Goal: Task Accomplishment & Management: Use online tool/utility

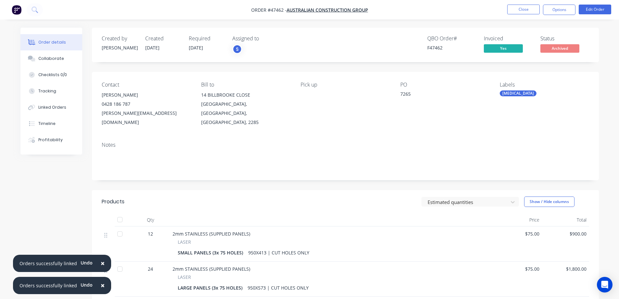
click at [49, 203] on div "Created by [PERSON_NAME] Created [DATE] Required [DATE] Assigned to S QBO Order…" at bounding box center [309, 213] width 578 height 370
click at [101, 262] on span "×" at bounding box center [103, 262] width 4 height 9
click at [101, 288] on span "×" at bounding box center [103, 284] width 4 height 9
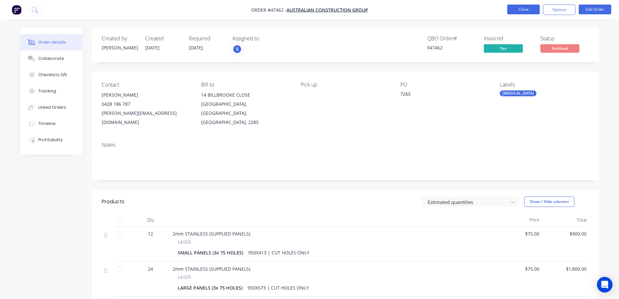
click at [520, 9] on button "Close" at bounding box center [523, 10] width 32 height 10
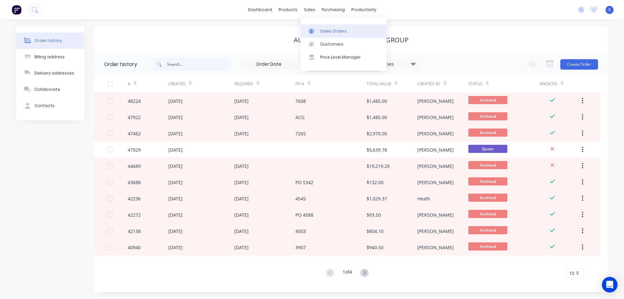
click at [324, 28] on div "Sales Orders" at bounding box center [333, 31] width 27 height 6
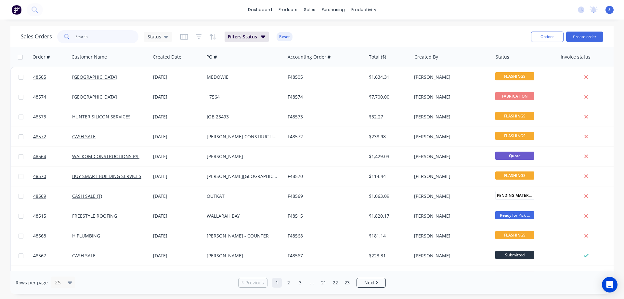
click at [106, 37] on input "text" at bounding box center [106, 36] width 63 height 13
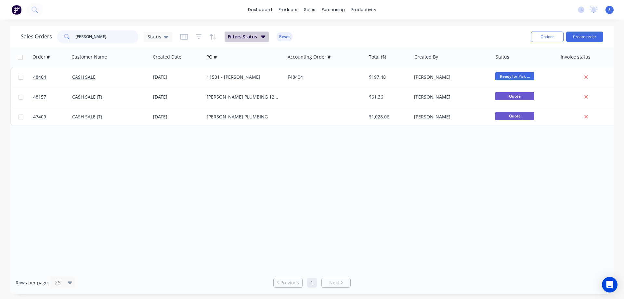
type input "[PERSON_NAME]"
click at [252, 34] on span "Filters: Status" at bounding box center [242, 36] width 29 height 6
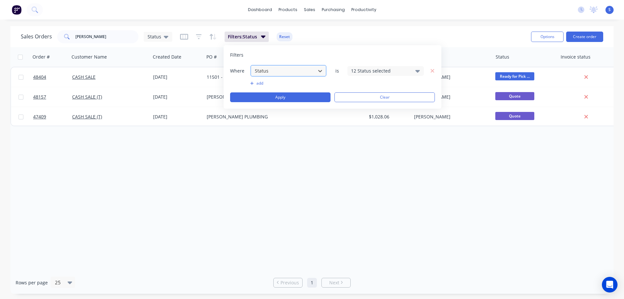
click at [289, 72] on div at bounding box center [283, 71] width 58 height 8
click at [371, 76] on div "Where Status is 12 Status selected" at bounding box center [332, 71] width 205 height 12
click at [384, 70] on div "12 Status selected" at bounding box center [380, 70] width 59 height 7
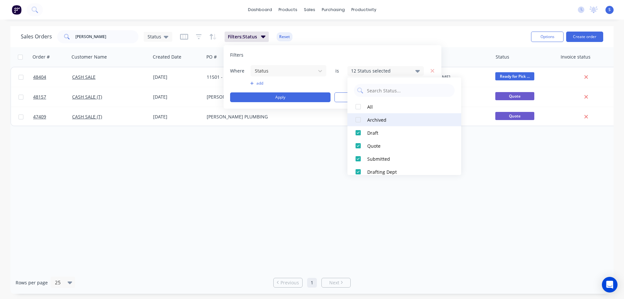
click at [361, 121] on div at bounding box center [357, 119] width 13 height 13
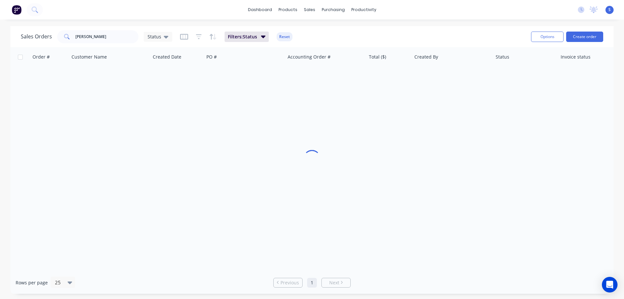
click at [297, 152] on div "Order # Customer Name Created Date PO # Accounting Order # Total ($) Created By…" at bounding box center [311, 159] width 603 height 224
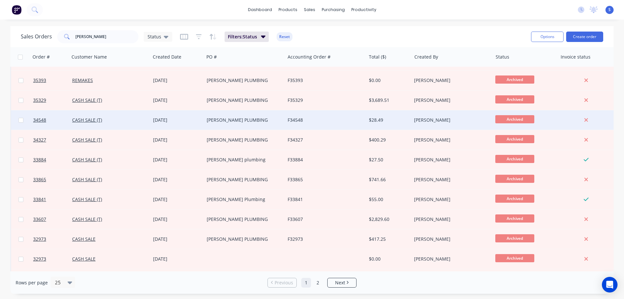
scroll to position [294, 0]
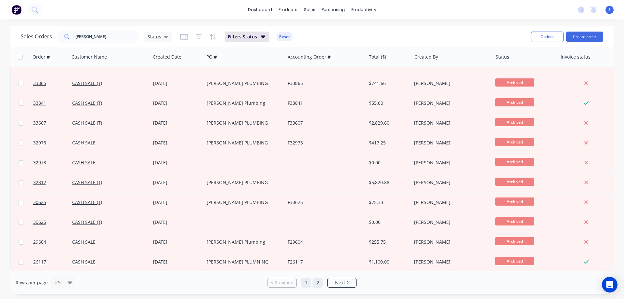
click at [317, 284] on link "2" at bounding box center [318, 282] width 10 height 10
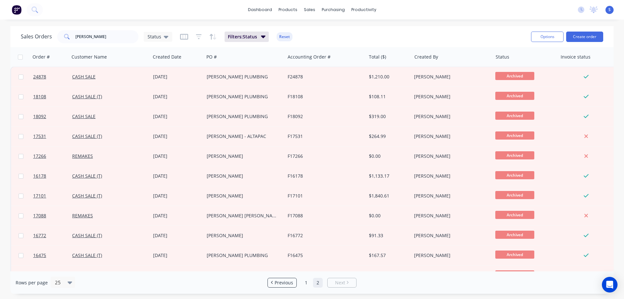
scroll to position [0, 0]
click at [309, 283] on link "1" at bounding box center [306, 282] width 10 height 10
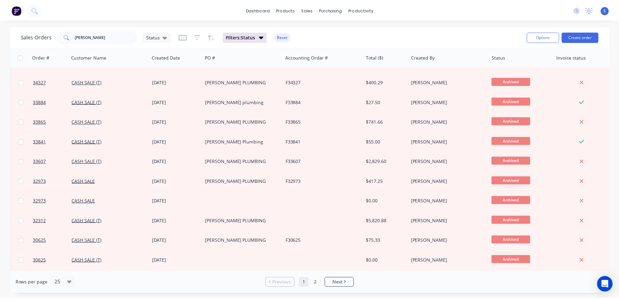
scroll to position [294, 0]
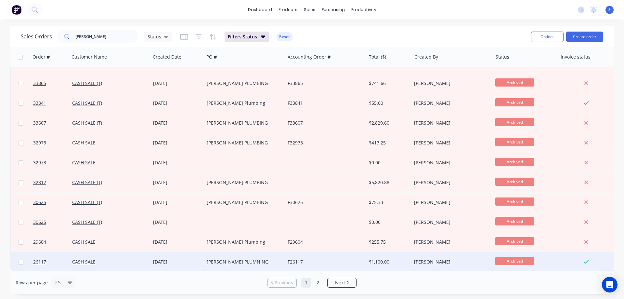
click at [204, 259] on div "[PERSON_NAME] PLUMNING" at bounding box center [244, 261] width 81 height 19
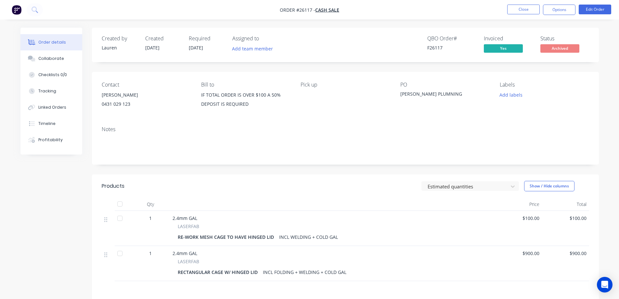
scroll to position [32, 0]
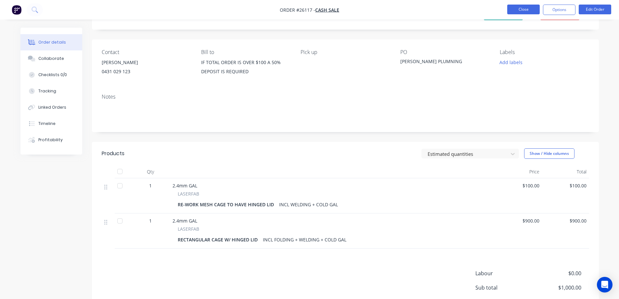
click at [519, 9] on button "Close" at bounding box center [523, 10] width 32 height 10
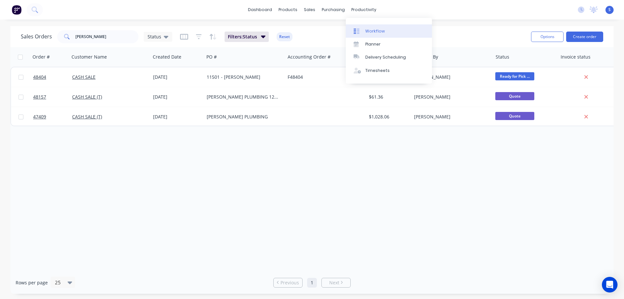
click at [374, 32] on div "Workflow" at bounding box center [374, 31] width 19 height 6
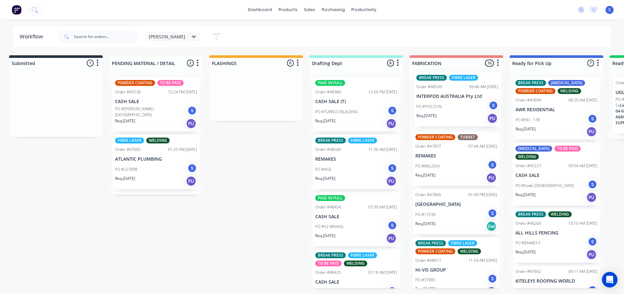
scroll to position [0, 6]
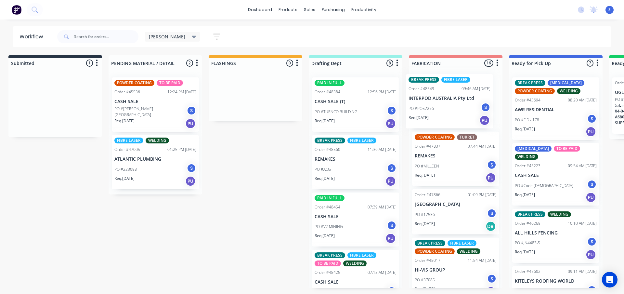
drag, startPoint x: 48, startPoint y: 111, endPoint x: 442, endPoint y: 109, distance: 394.0
click at [442, 109] on div "Submitted 1 Sort By Created date Required date Order number Customer name Most …" at bounding box center [531, 171] width 1083 height 233
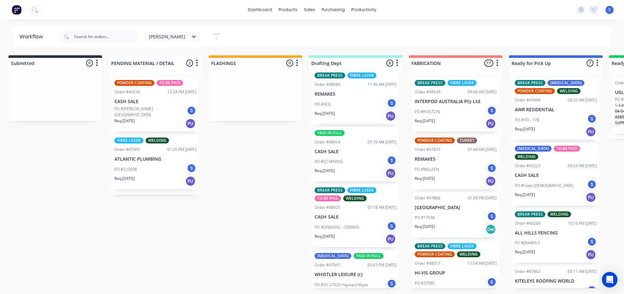
scroll to position [63, 0]
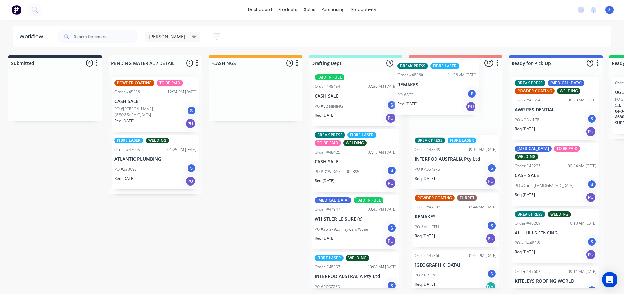
drag, startPoint x: 352, startPoint y: 102, endPoint x: 438, endPoint y: 93, distance: 85.9
click at [438, 93] on div "Submitted 0 Sort By Created date Required date Order number Customer name Most …" at bounding box center [531, 171] width 1083 height 233
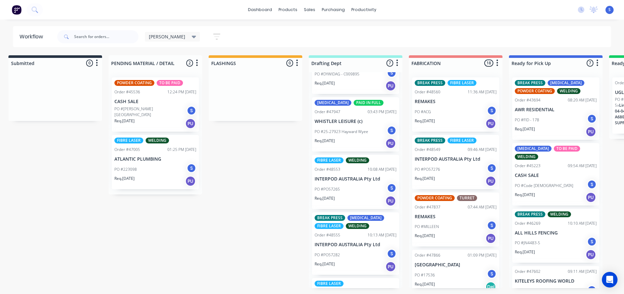
scroll to position [193, 0]
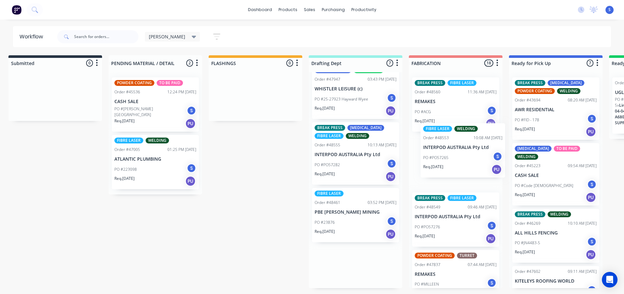
drag, startPoint x: 327, startPoint y: 156, endPoint x: 430, endPoint y: 161, distance: 103.7
click at [434, 161] on div "Submitted 0 Sort By Created date Required date Order number Customer name Most …" at bounding box center [531, 171] width 1083 height 233
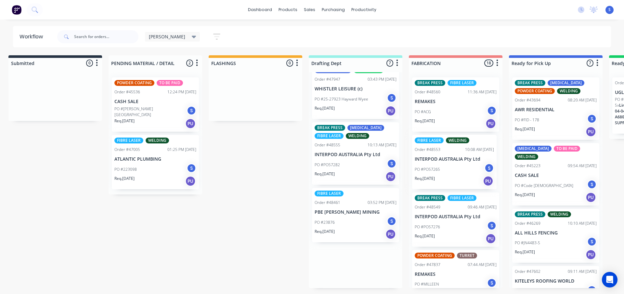
scroll to position [151, 0]
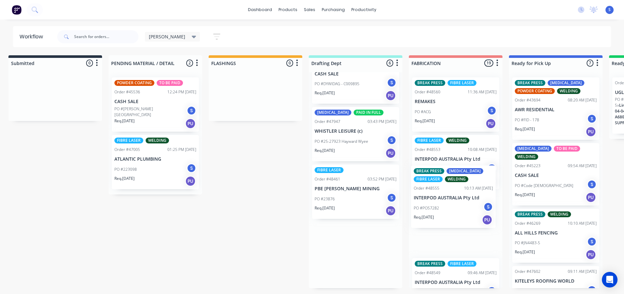
drag, startPoint x: 342, startPoint y: 158, endPoint x: 445, endPoint y: 165, distance: 103.2
click at [445, 165] on div "Submitted 0 Sort By Created date Required date Order number Customer name Most …" at bounding box center [531, 171] width 1083 height 233
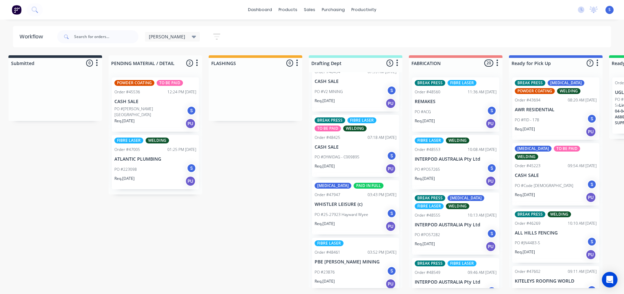
scroll to position [82, 0]
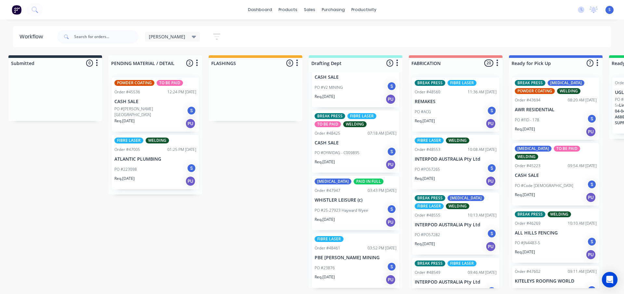
click at [192, 38] on icon at bounding box center [194, 36] width 5 height 7
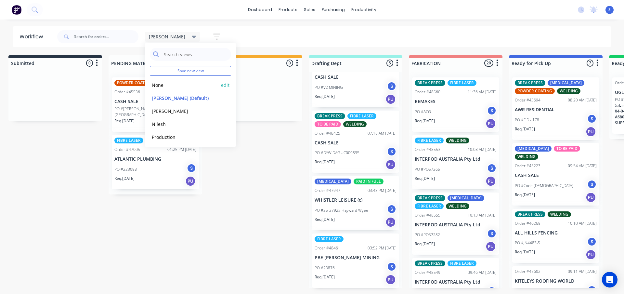
click at [167, 86] on button "None" at bounding box center [184, 84] width 69 height 7
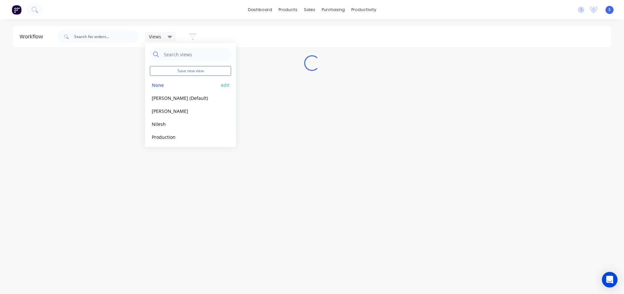
scroll to position [0, 0]
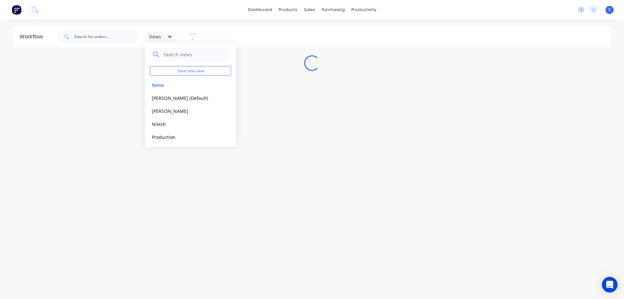
click at [255, 29] on div "Views Save new view None edit [PERSON_NAME] (Default) edit [PERSON_NAME] edit […" at bounding box center [333, 36] width 555 height 19
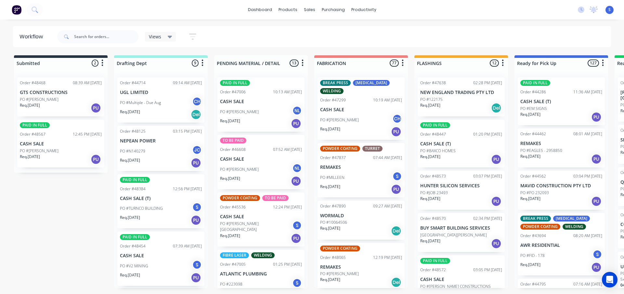
click at [155, 33] on div "Views" at bounding box center [160, 37] width 31 height 10
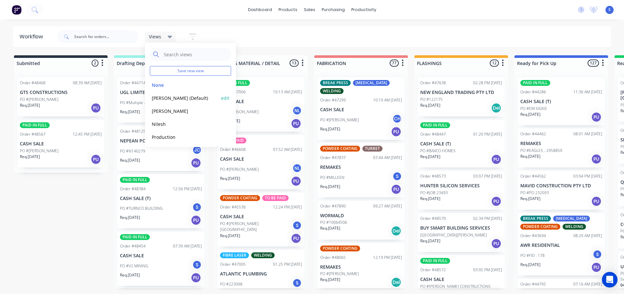
click at [165, 99] on button "[PERSON_NAME] (Default)" at bounding box center [184, 97] width 69 height 7
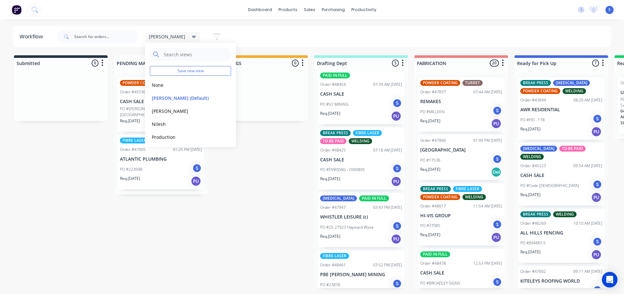
scroll to position [82, 0]
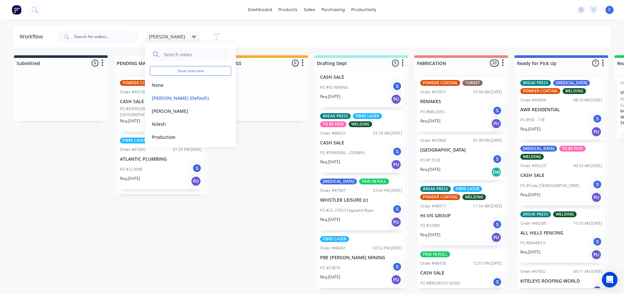
click at [182, 220] on div "Submitted 0 Sort By Created date Required date Order number Customer name Most …" at bounding box center [536, 171] width 1083 height 233
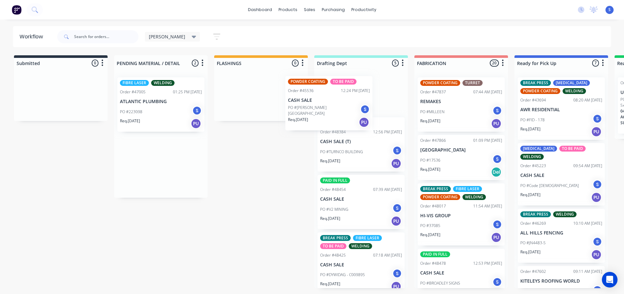
scroll to position [0, 0]
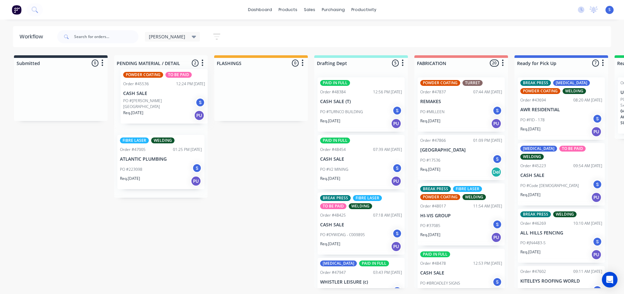
drag, startPoint x: 152, startPoint y: 104, endPoint x: 162, endPoint y: 98, distance: 11.6
click at [162, 98] on div "POWDER COATING TO BE PAID Order #45536 12:24 PM [DATE] CASH SALE PO #[PERSON_NA…" at bounding box center [161, 134] width 94 height 125
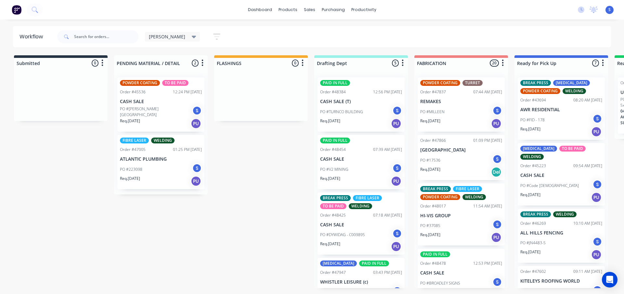
click at [164, 118] on div "Req. [DATE] PU" at bounding box center [161, 123] width 82 height 11
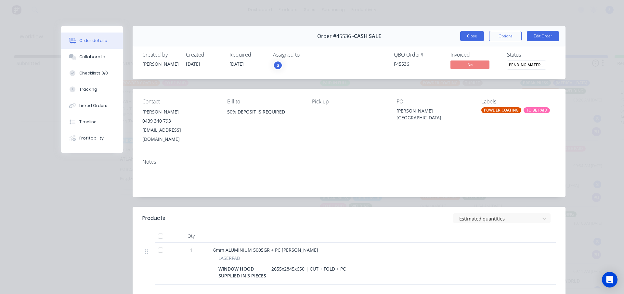
click at [468, 35] on button "Close" at bounding box center [472, 36] width 24 height 10
